Goal: Transaction & Acquisition: Purchase product/service

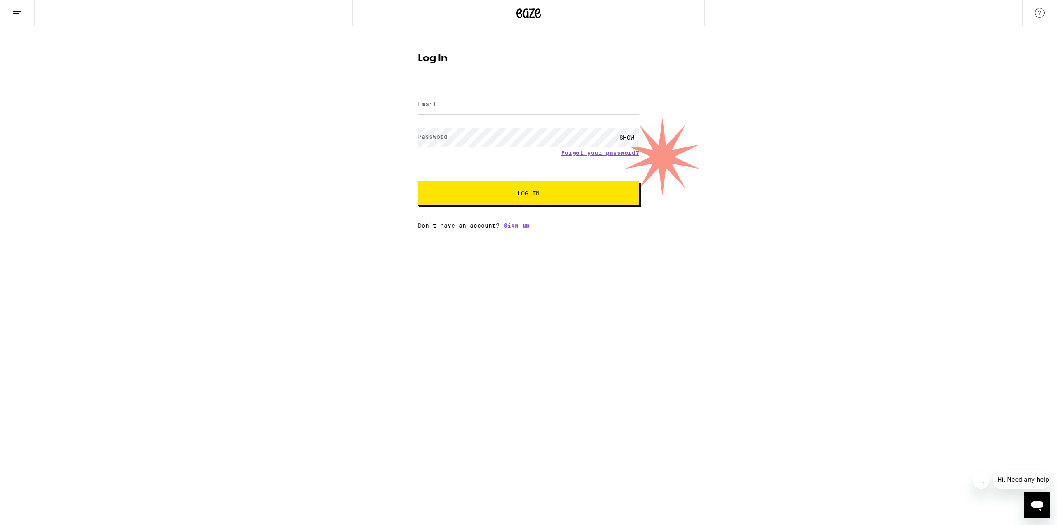
type input "[EMAIL_ADDRESS][DOMAIN_NAME]"
click at [509, 197] on button "Log In" at bounding box center [528, 193] width 221 height 25
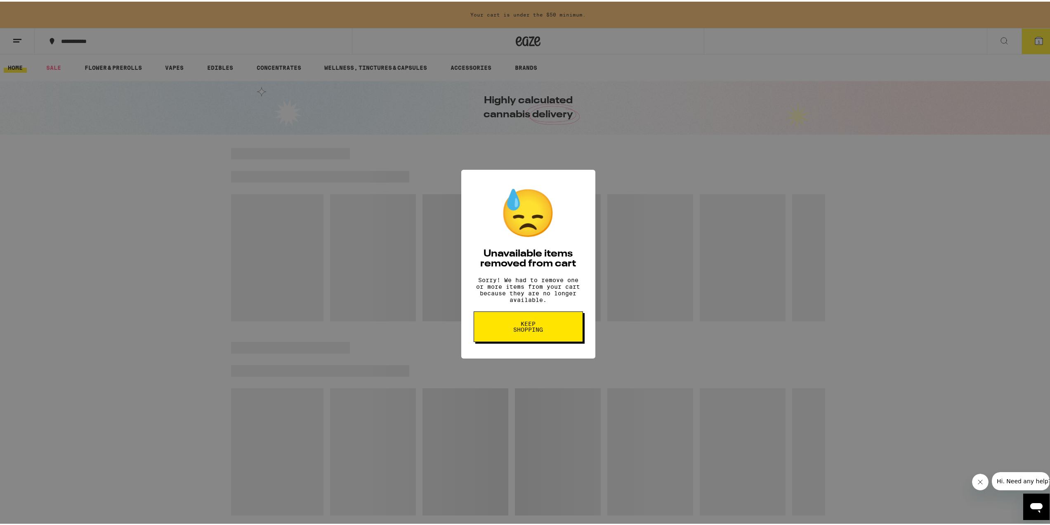
click at [539, 331] on span "Keep Shopping" at bounding box center [528, 325] width 43 height 12
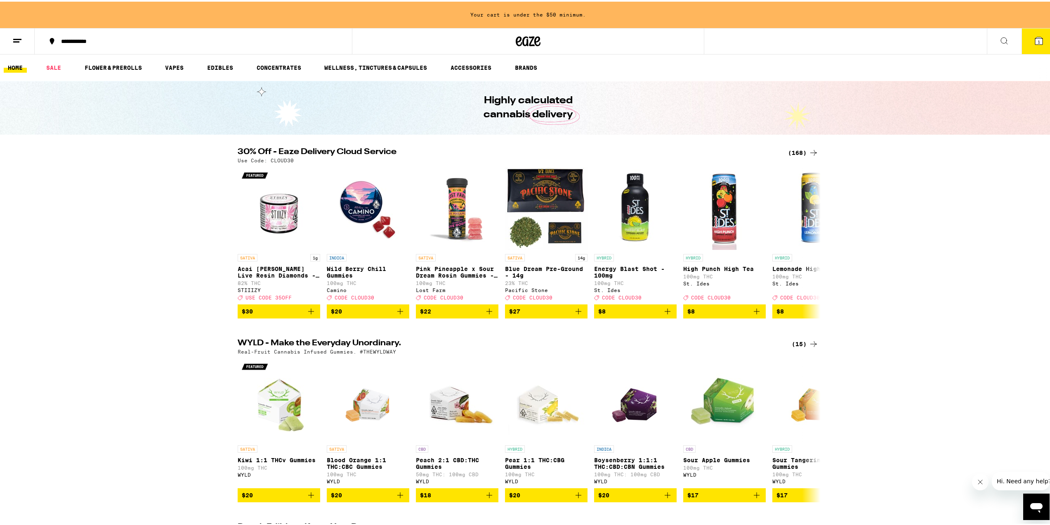
click at [805, 146] on div "(168)" at bounding box center [803, 151] width 31 height 10
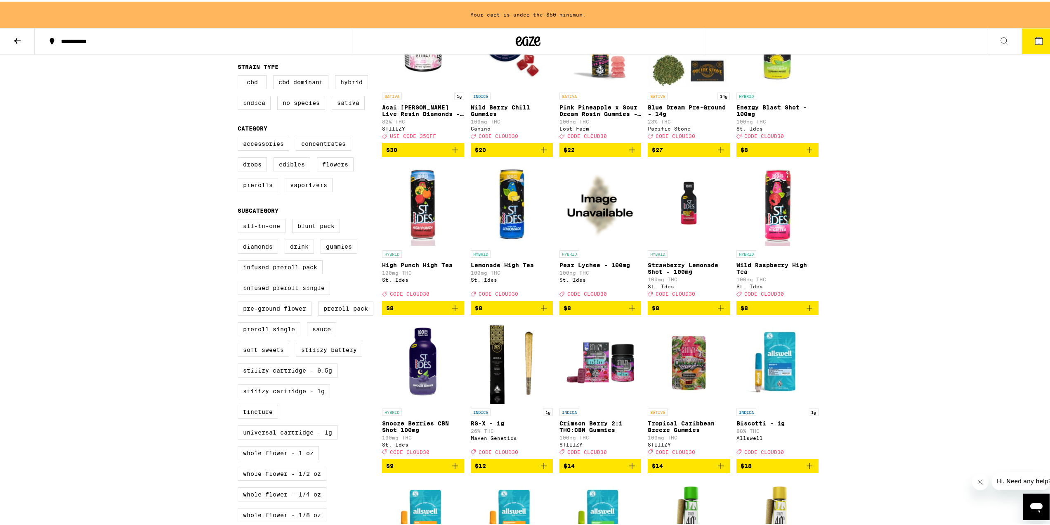
scroll to position [206, 0]
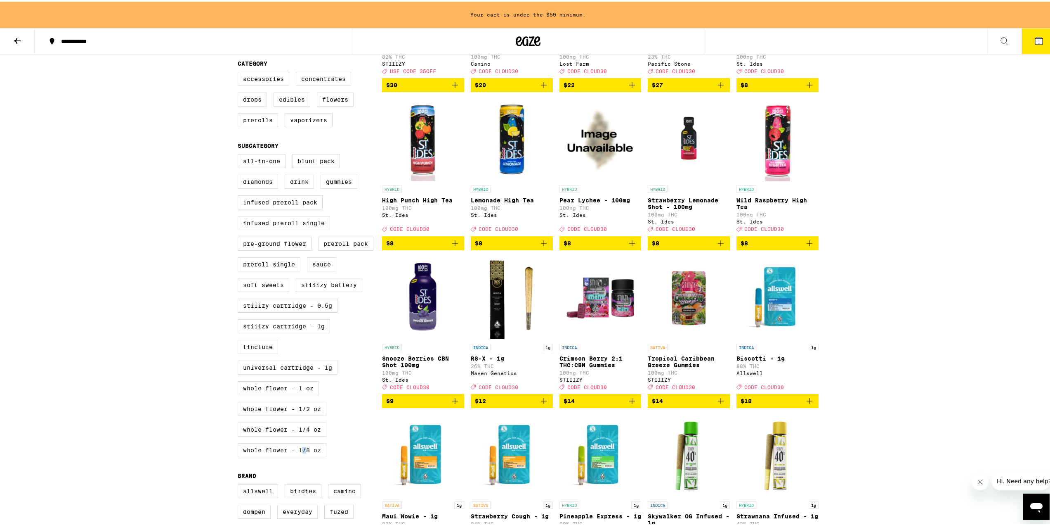
click at [300, 455] on label "Whole Flower - 1/8 oz" at bounding box center [282, 448] width 89 height 14
click at [294, 455] on label "Whole Flower - 1/8 oz" at bounding box center [282, 448] width 89 height 14
click at [240, 154] on input "Whole Flower - 1/8 oz" at bounding box center [239, 154] width 0 height 0
checkbox input "true"
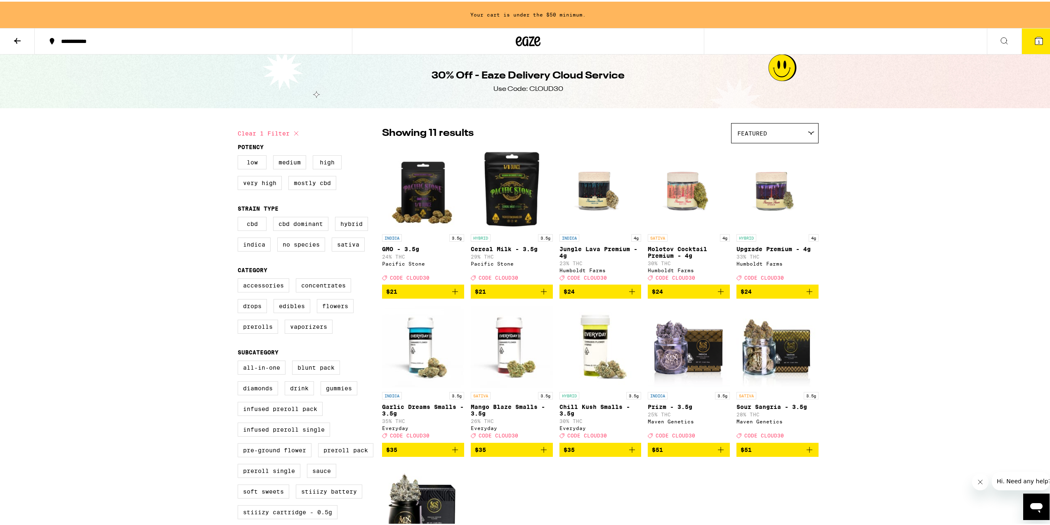
click at [21, 42] on icon at bounding box center [17, 39] width 10 height 10
